Goal: Task Accomplishment & Management: Use online tool/utility

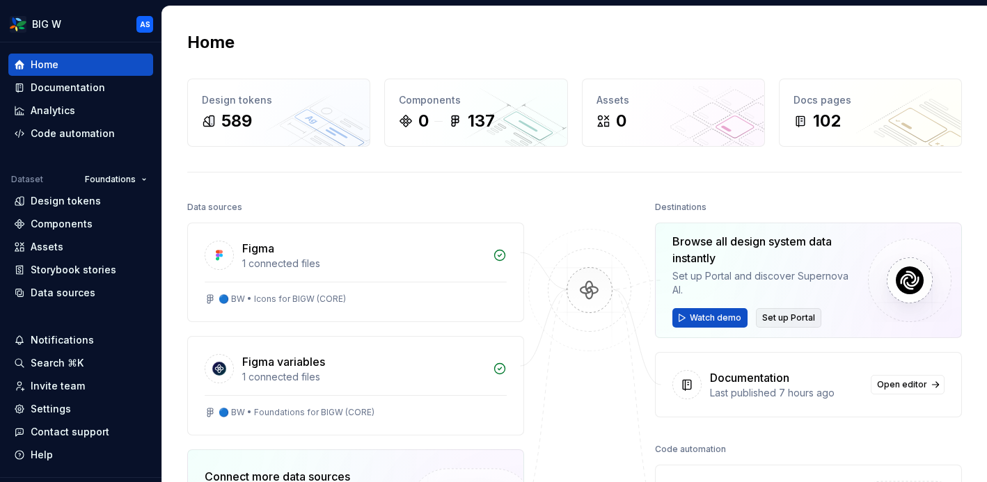
click at [795, 319] on span "Set up Portal" at bounding box center [788, 317] width 53 height 11
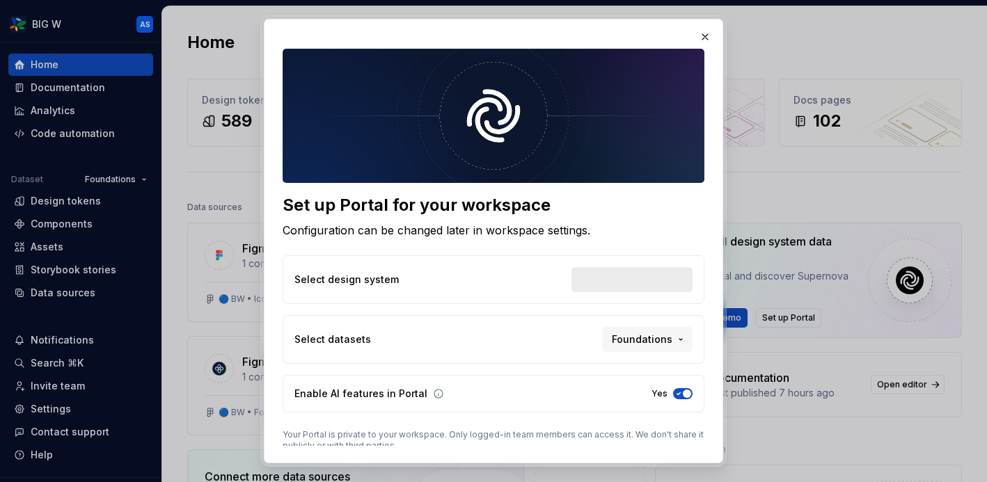
scroll to position [56, 0]
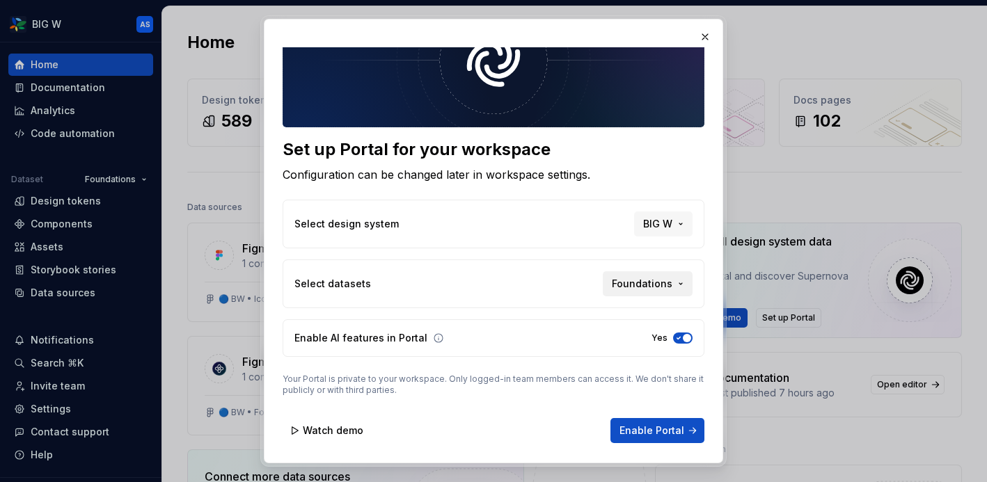
click at [665, 283] on span "Foundations" at bounding box center [642, 284] width 61 height 14
click at [523, 260] on div "Set up Portal for your workspace Configuration can be changed later in workspac…" at bounding box center [493, 241] width 987 height 482
click at [632, 280] on span "Foundations" at bounding box center [642, 284] width 61 height 14
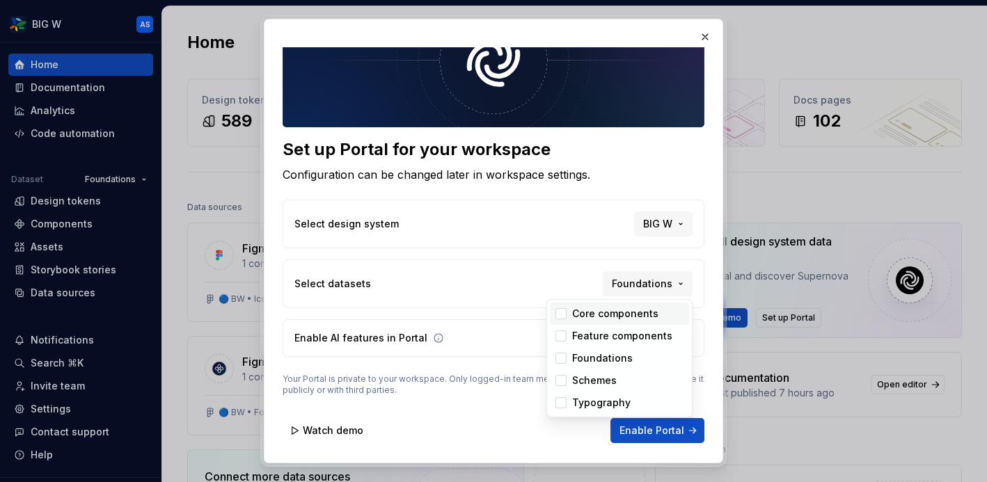
click at [557, 316] on div "Suggestions" at bounding box center [560, 313] width 11 height 11
click at [562, 337] on div "Suggestions" at bounding box center [560, 336] width 11 height 11
click at [561, 381] on div "Suggestions" at bounding box center [560, 380] width 11 height 11
click at [561, 402] on div "Suggestions" at bounding box center [560, 402] width 11 height 11
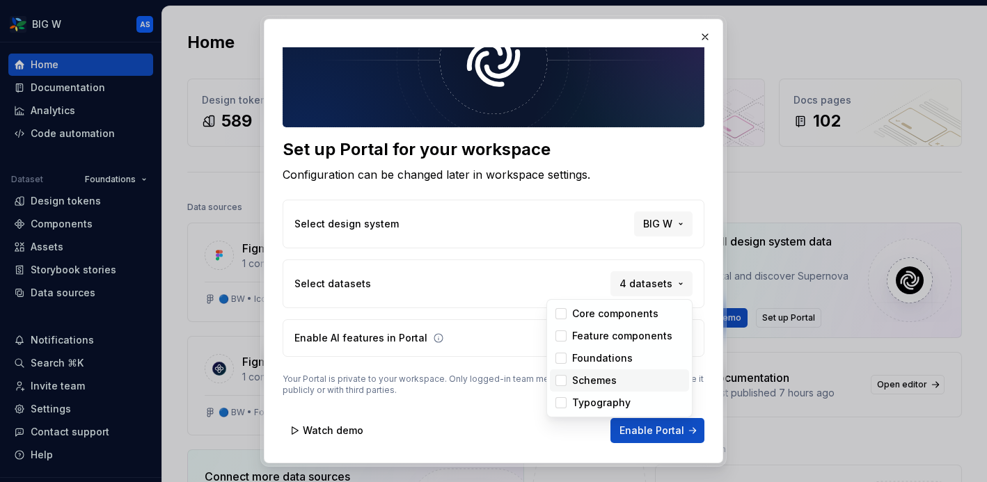
click at [516, 337] on div "Set up Portal for your workspace Configuration can be changed later in workspac…" at bounding box center [493, 241] width 987 height 482
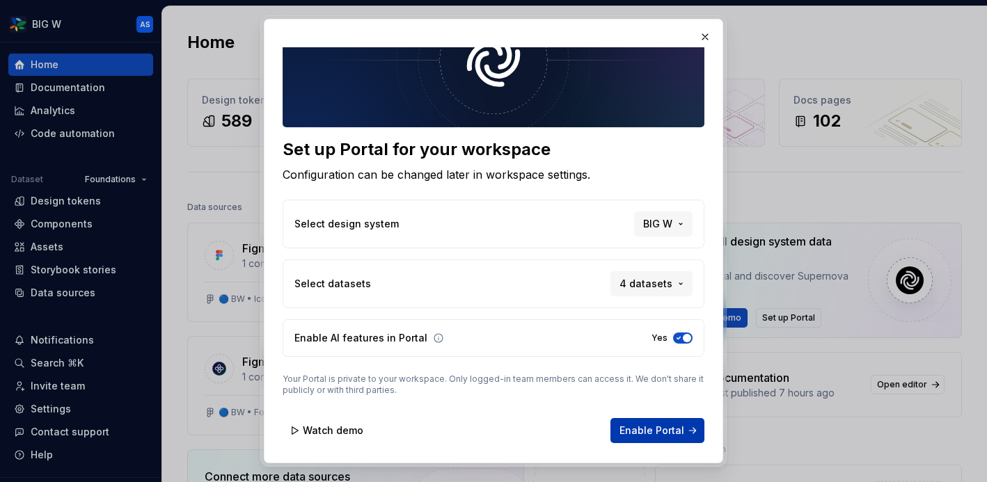
click at [648, 424] on span "Enable Portal" at bounding box center [651, 431] width 65 height 14
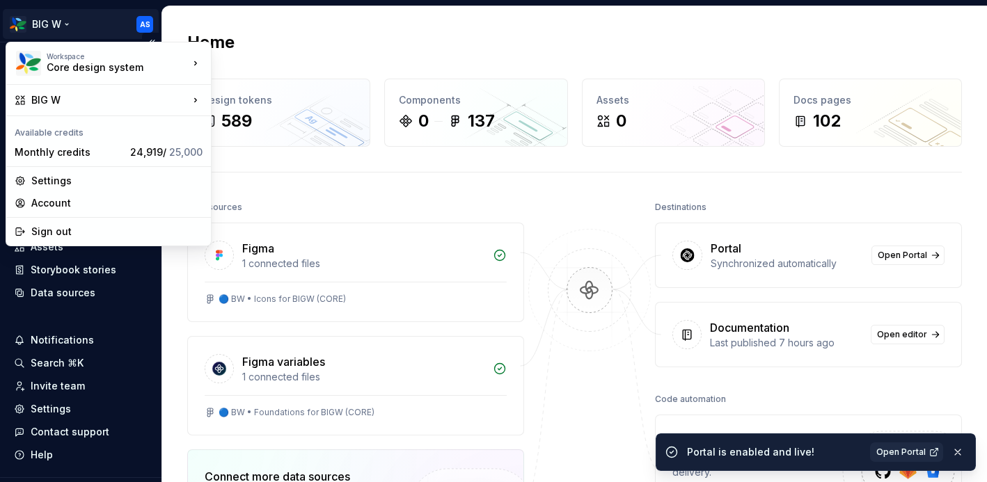
click at [65, 23] on html "BIG W AS Home Documentation Analytics Code automation Dataset Foundations Desig…" at bounding box center [493, 241] width 987 height 482
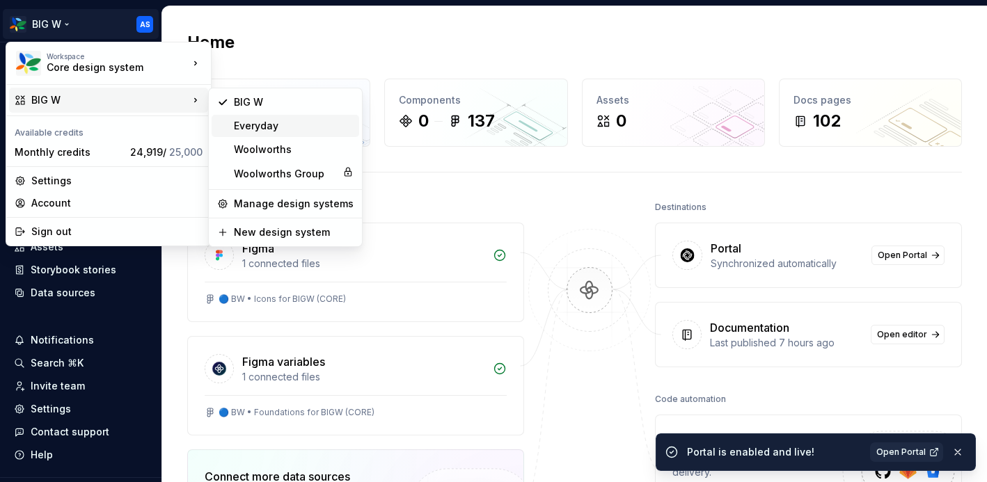
click at [254, 125] on div "Everyday" at bounding box center [294, 126] width 120 height 14
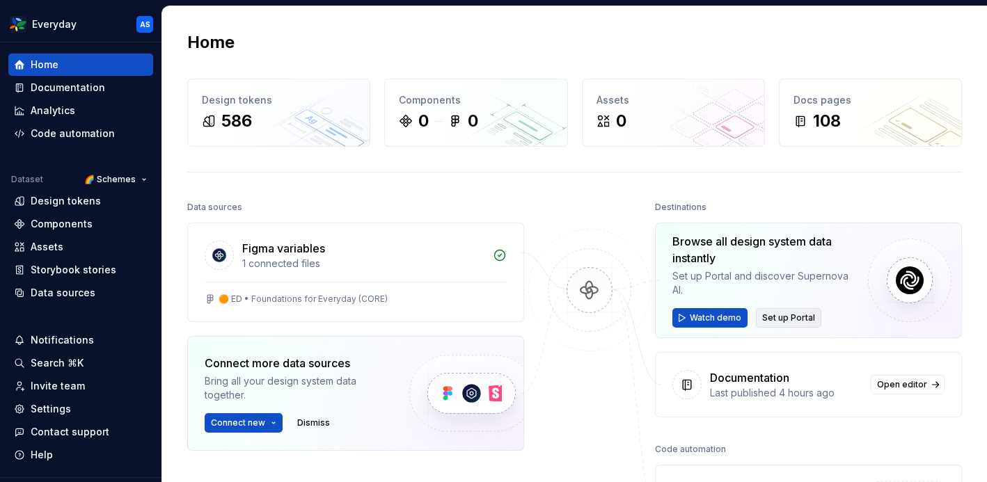
click at [805, 322] on span "Set up Portal" at bounding box center [788, 317] width 53 height 11
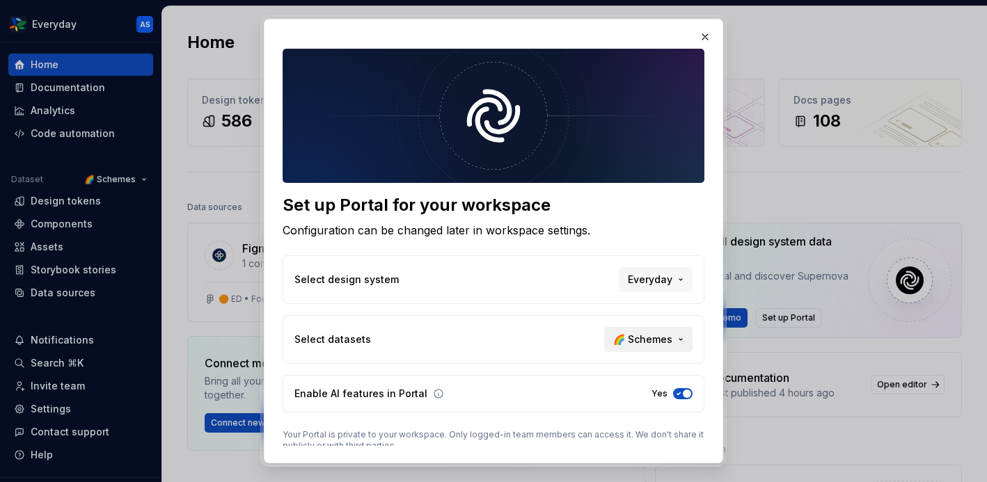
click at [659, 342] on span "🌈 Schemes" at bounding box center [642, 340] width 59 height 14
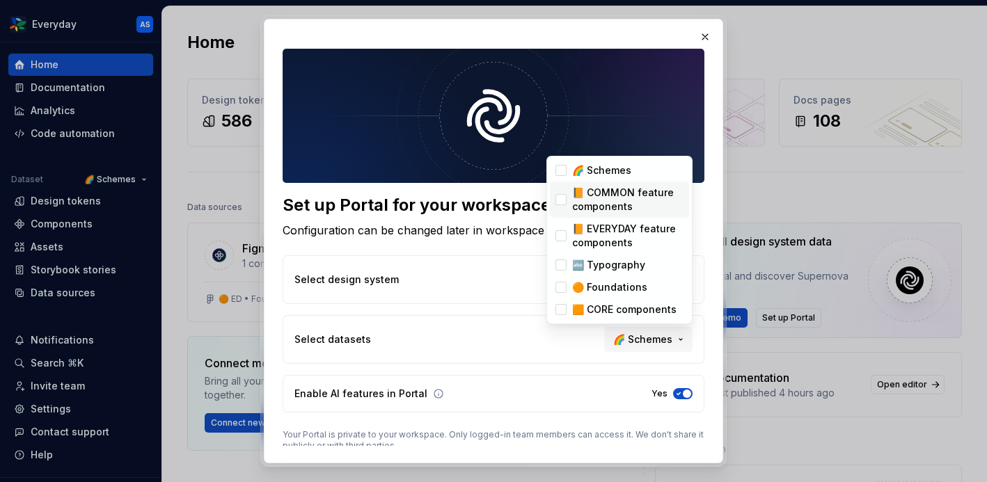
click at [558, 191] on span "📙 COMMON feature components" at bounding box center [619, 200] width 139 height 36
click at [562, 264] on div "Suggestions" at bounding box center [560, 265] width 11 height 11
click at [562, 285] on div "Suggestions" at bounding box center [560, 287] width 11 height 11
click at [561, 302] on span "🟧 CORE components" at bounding box center [619, 310] width 139 height 22
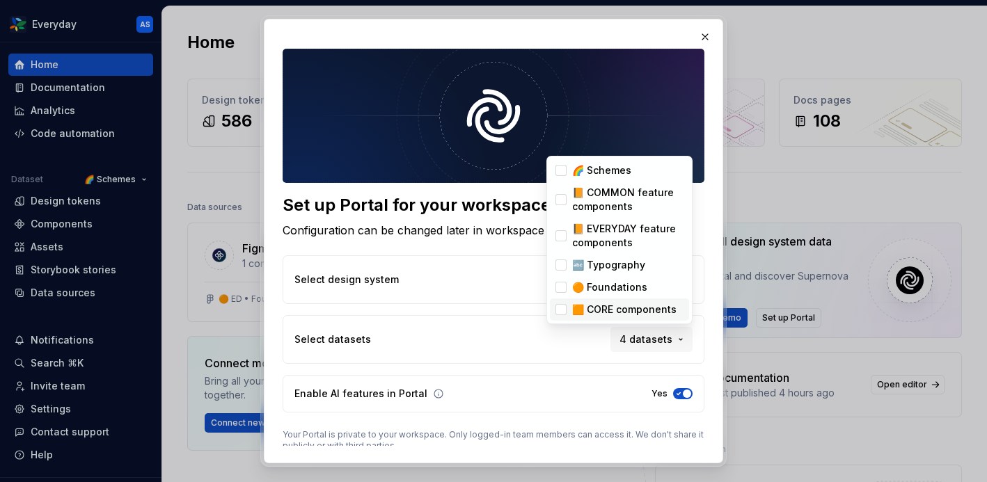
click at [569, 344] on div "Set up Portal for your workspace Configuration can be changed later in workspac…" at bounding box center [493, 241] width 987 height 482
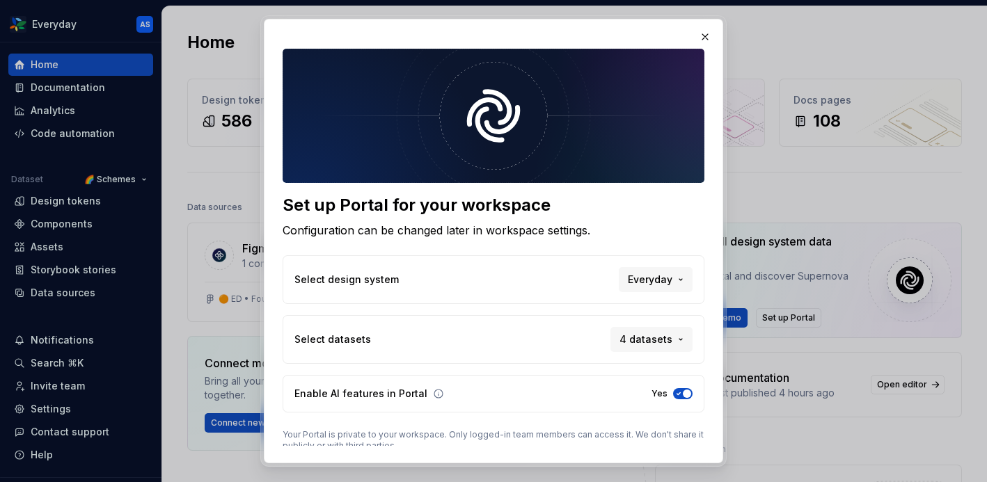
scroll to position [56, 0]
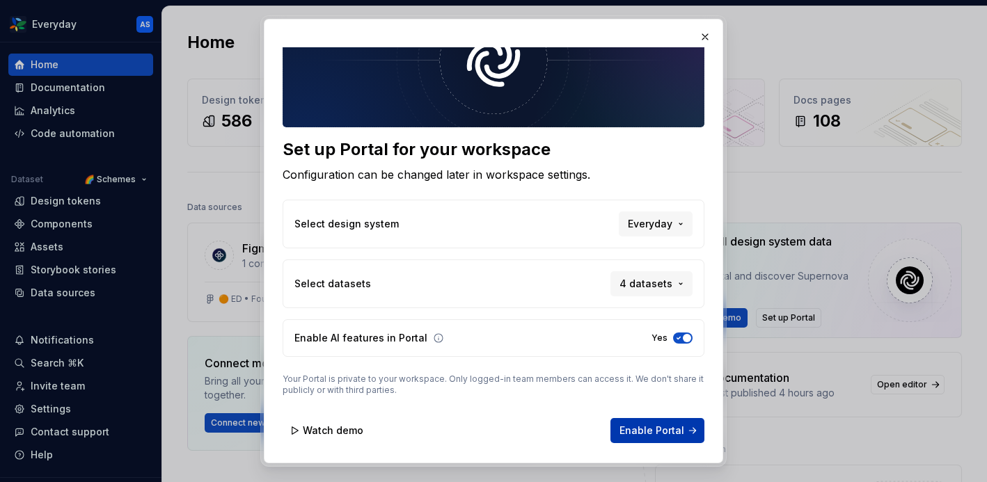
click at [634, 430] on span "Enable Portal" at bounding box center [651, 431] width 65 height 14
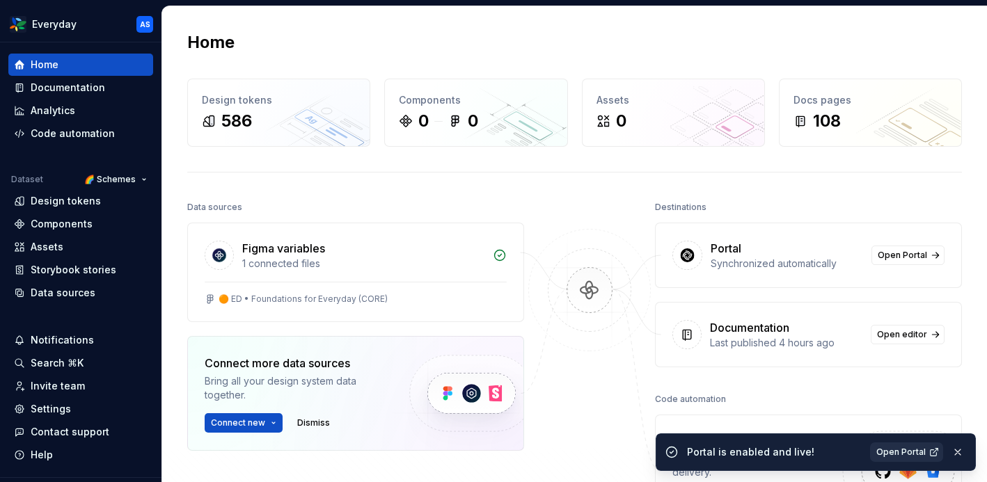
click at [900, 456] on span "Open Portal" at bounding box center [900, 452] width 49 height 11
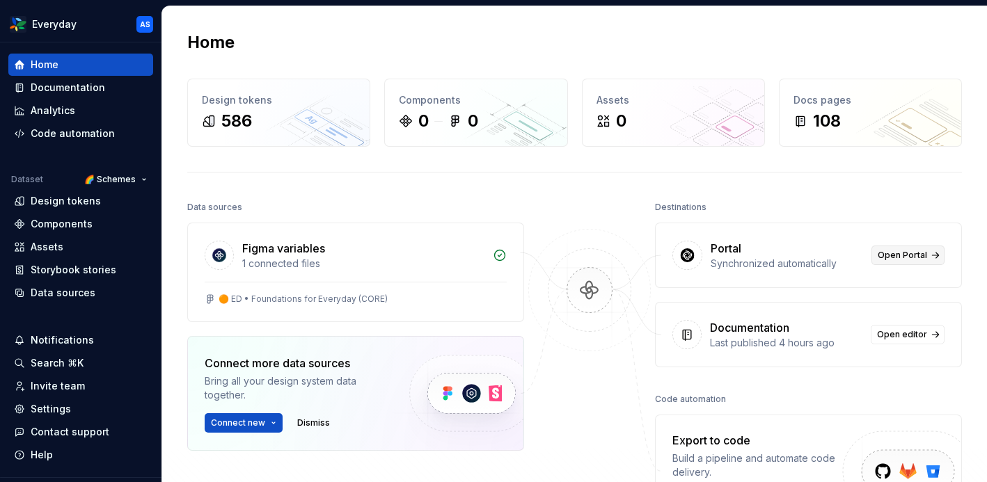
click at [902, 251] on span "Open Portal" at bounding box center [901, 255] width 49 height 11
